Goal: Task Accomplishment & Management: Manage account settings

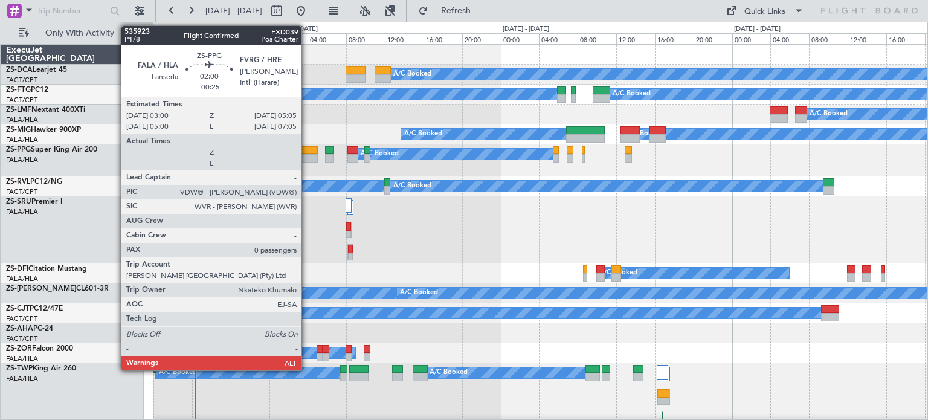
click at [307, 155] on div at bounding box center [308, 158] width 21 height 8
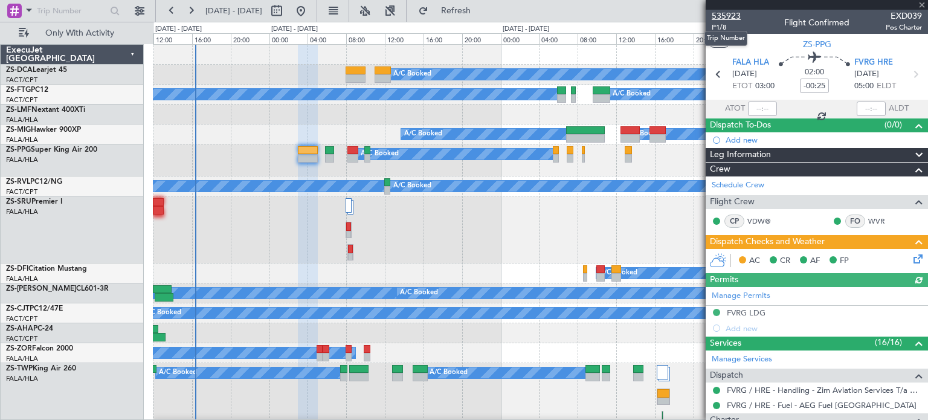
click at [725, 18] on span "535923" at bounding box center [725, 16] width 29 height 13
click at [921, 4] on span at bounding box center [921, 5] width 12 height 11
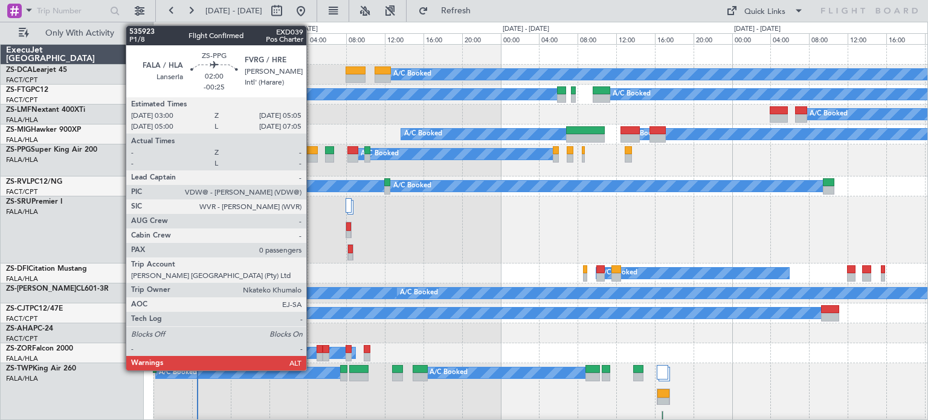
click at [312, 156] on div at bounding box center [308, 158] width 21 height 8
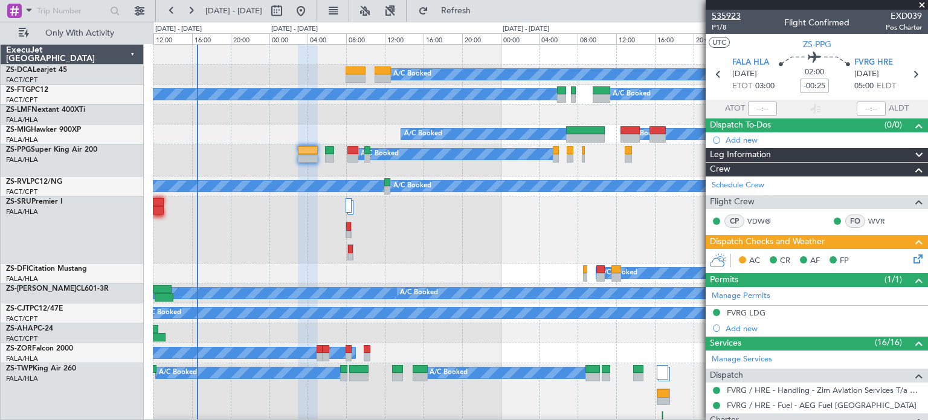
click at [722, 11] on span "535923" at bounding box center [725, 16] width 29 height 13
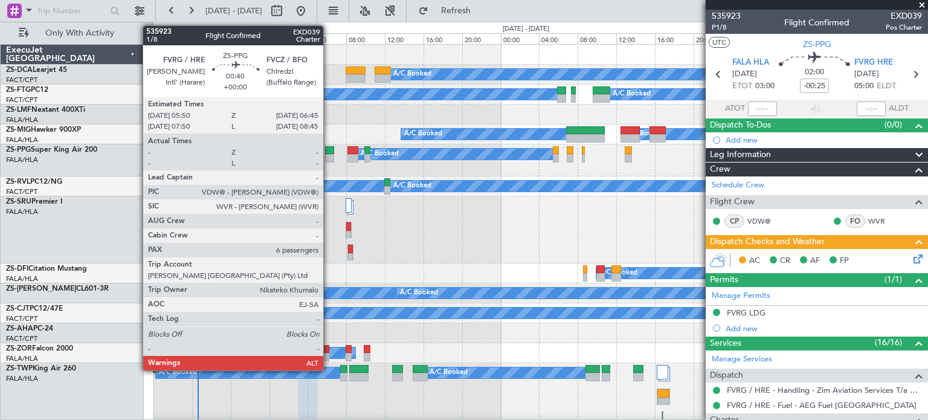
click at [329, 154] on div at bounding box center [329, 158] width 9 height 8
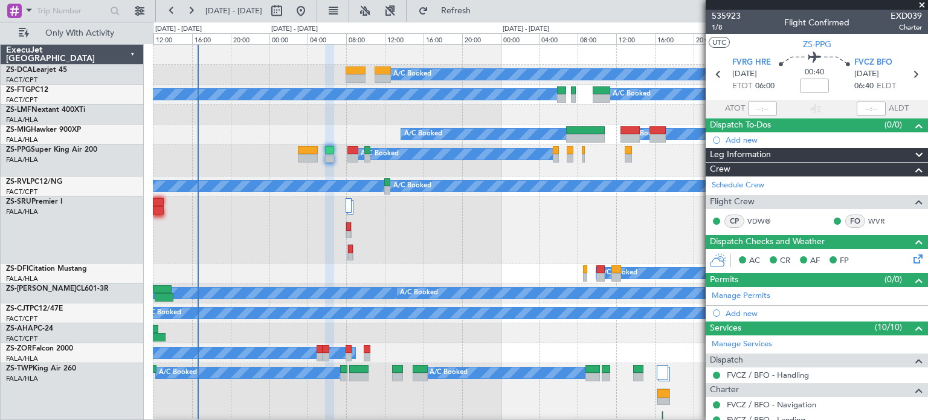
click at [923, 7] on span at bounding box center [921, 5] width 12 height 11
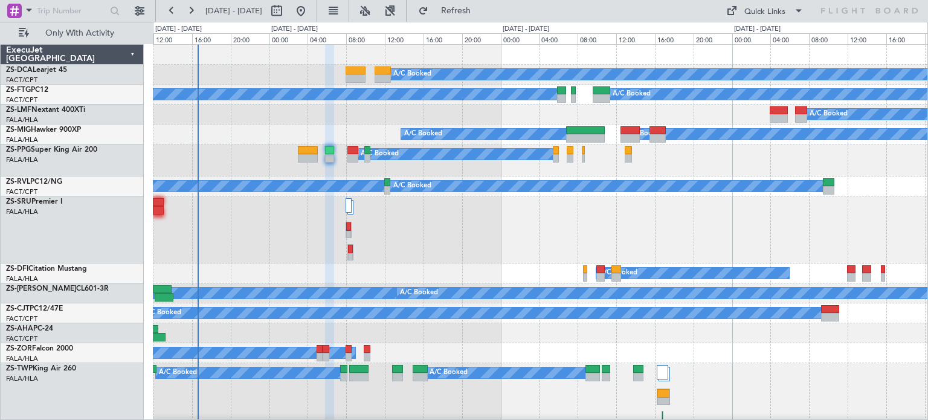
type input "0"
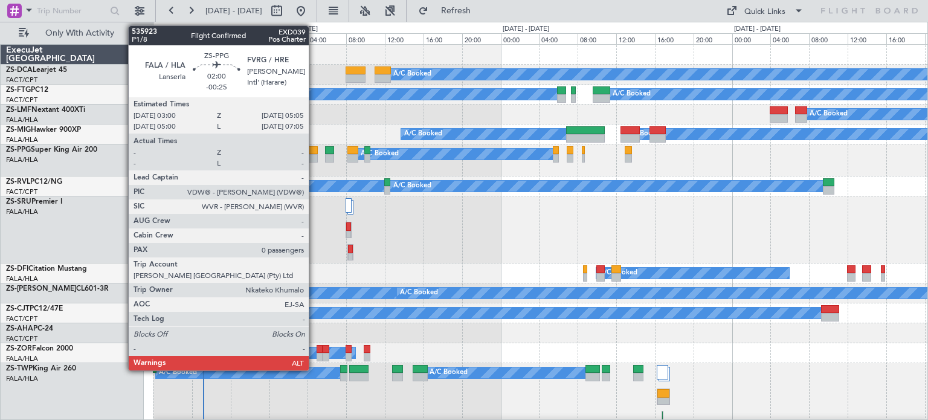
click at [314, 159] on div at bounding box center [308, 158] width 21 height 8
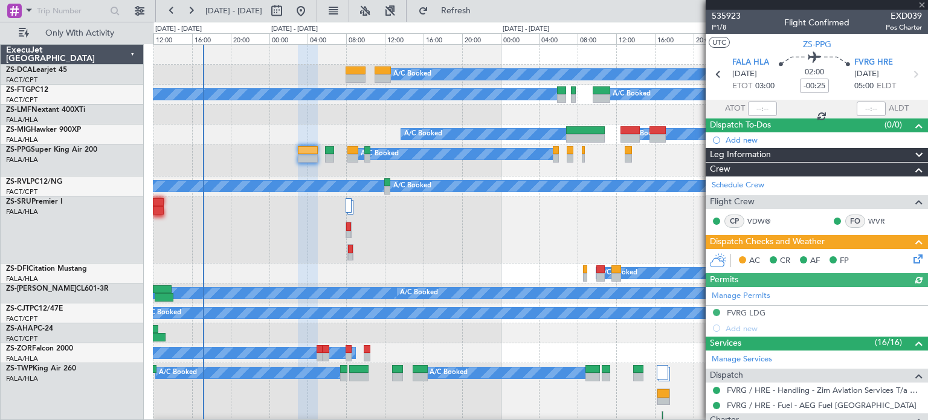
click at [751, 312] on div "Manage Permits FVRG LDG Add new" at bounding box center [816, 311] width 222 height 49
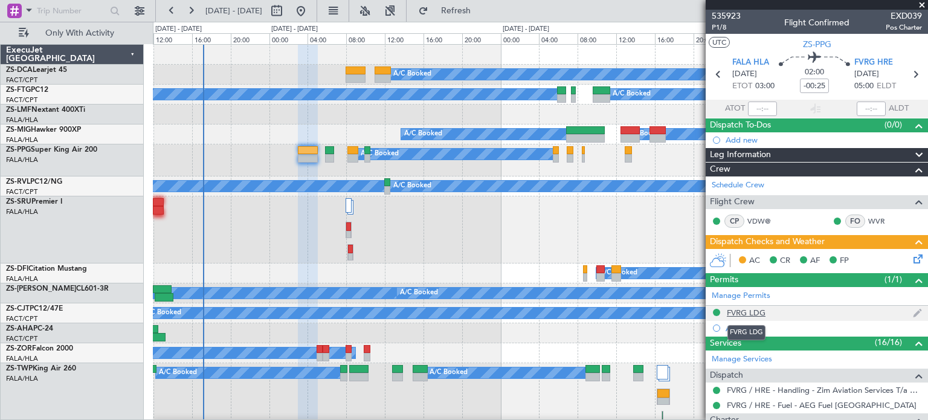
click at [746, 310] on div "FVRG LDG" at bounding box center [745, 312] width 39 height 10
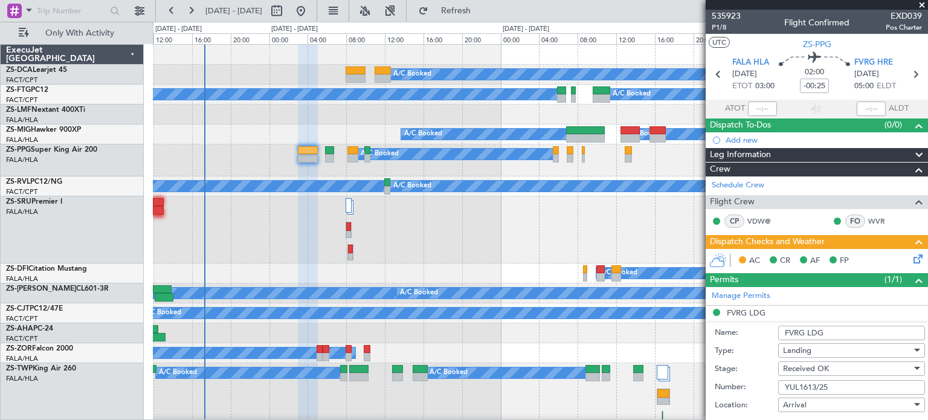
click at [920, 6] on span at bounding box center [921, 5] width 12 height 11
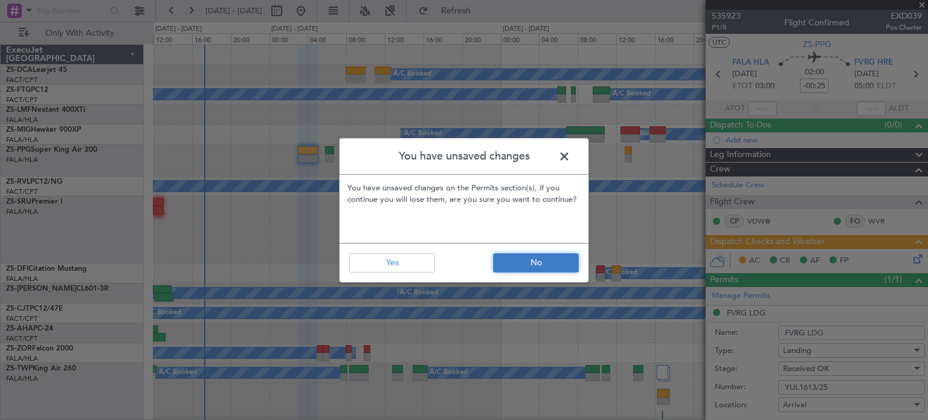
click at [533, 261] on button "No" at bounding box center [536, 262] width 86 height 19
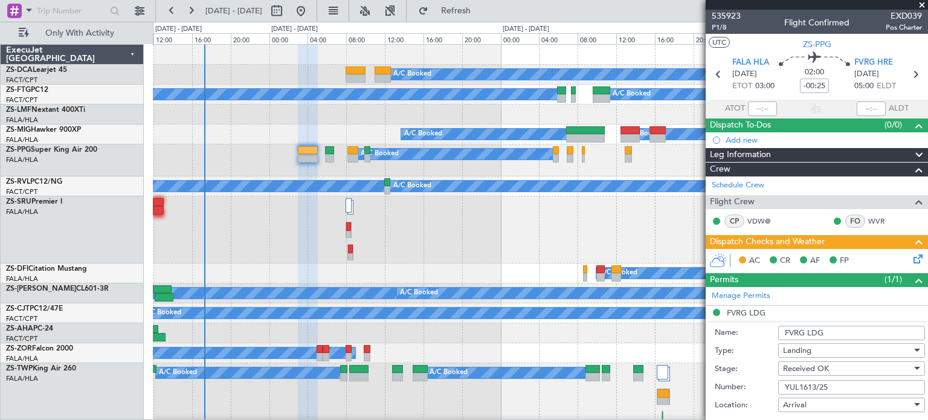
click at [922, 5] on span at bounding box center [921, 5] width 12 height 11
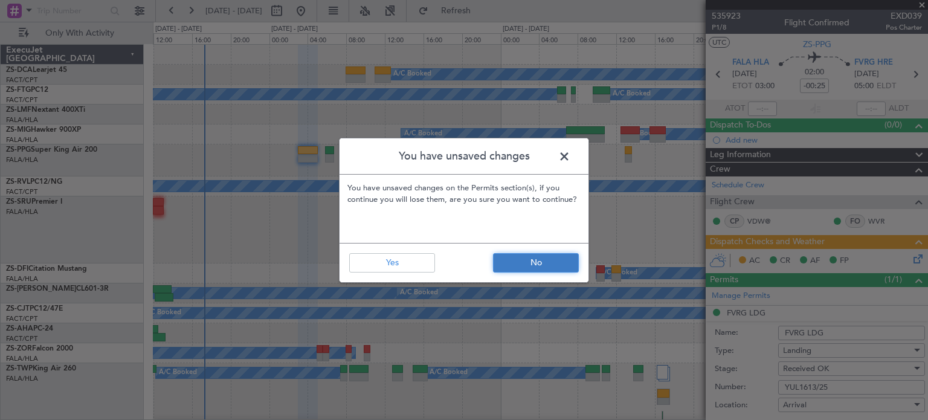
click at [542, 263] on button "No" at bounding box center [536, 262] width 86 height 19
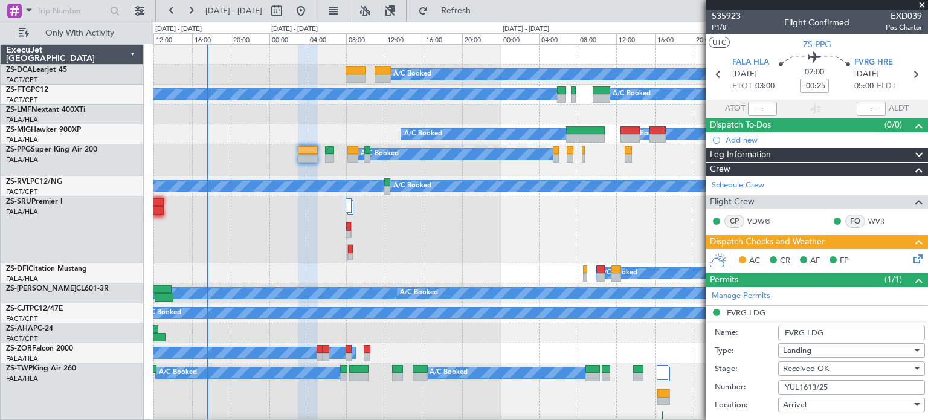
click at [920, 3] on span at bounding box center [921, 5] width 12 height 11
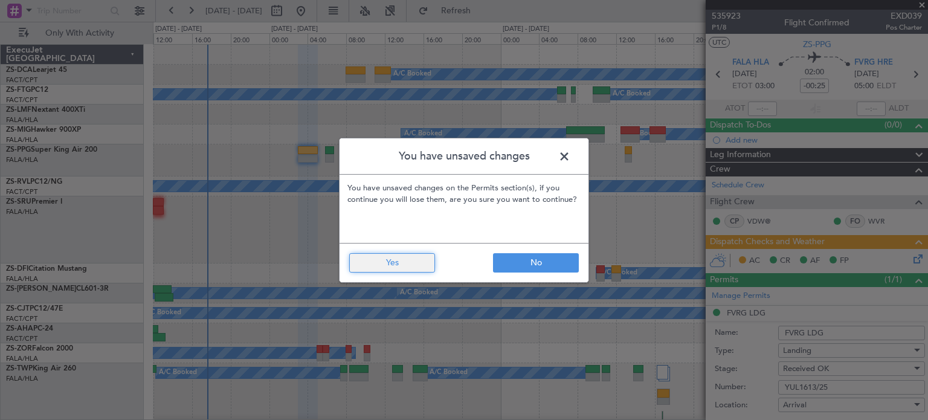
click at [403, 271] on button "Yes" at bounding box center [392, 262] width 86 height 19
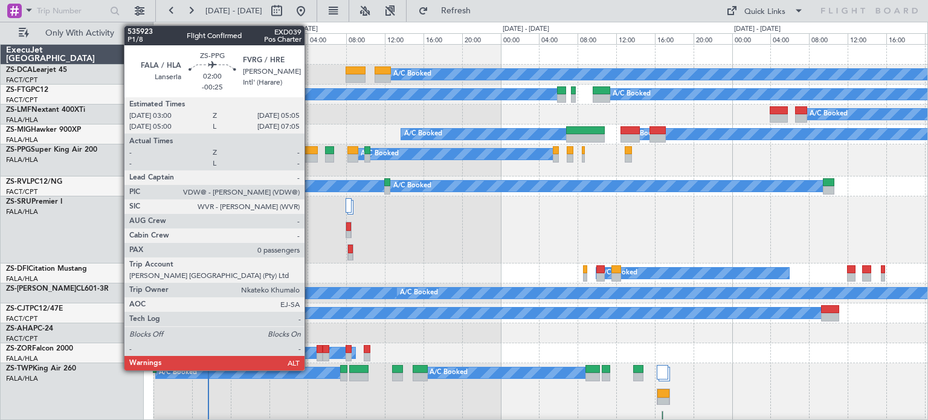
click at [310, 153] on div at bounding box center [308, 150] width 21 height 8
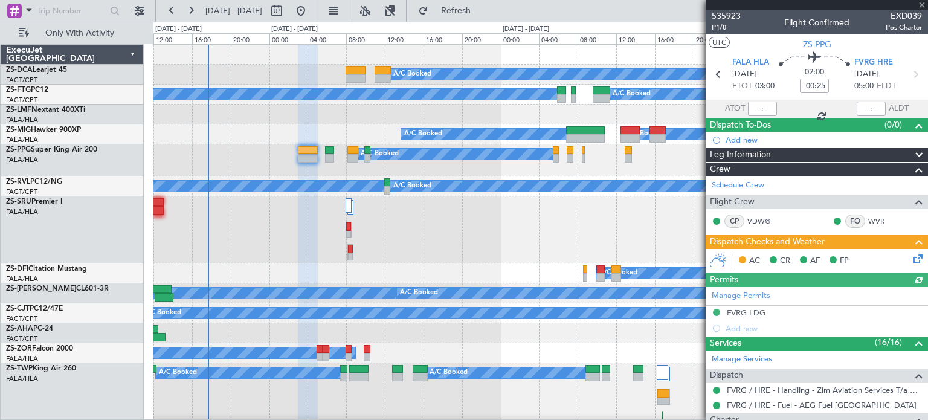
click at [754, 310] on div "Manage Permits FVRG LDG Add new" at bounding box center [816, 311] width 222 height 49
click at [743, 311] on div "FVRG LDG" at bounding box center [745, 312] width 39 height 10
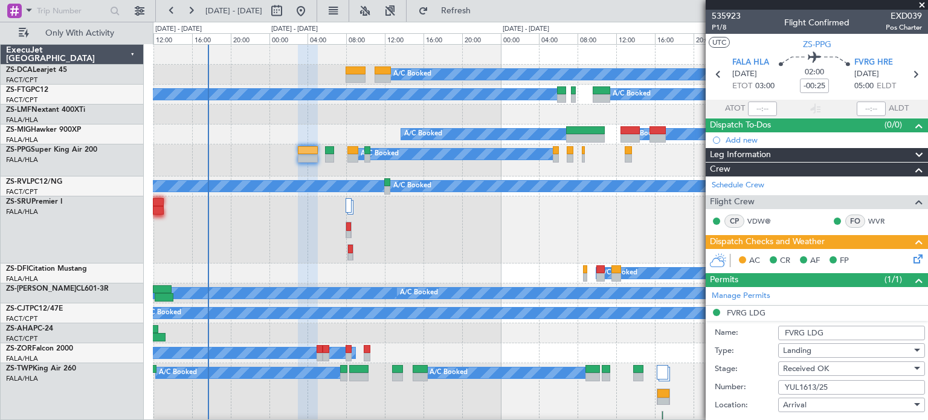
drag, startPoint x: 831, startPoint y: 383, endPoint x: 783, endPoint y: 388, distance: 48.5
click at [783, 388] on input "YUL1613/25" at bounding box center [851, 387] width 147 height 14
click at [925, 1] on span at bounding box center [921, 5] width 12 height 11
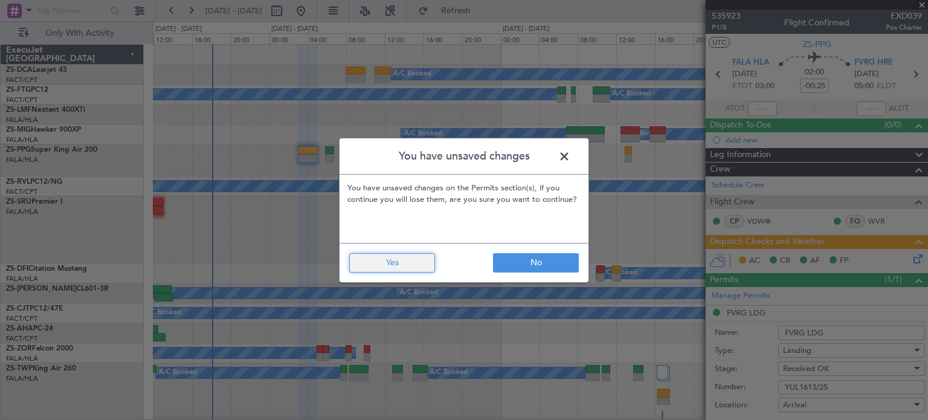
click at [416, 265] on button "Yes" at bounding box center [392, 262] width 86 height 19
